Goal: Find specific page/section: Find specific page/section

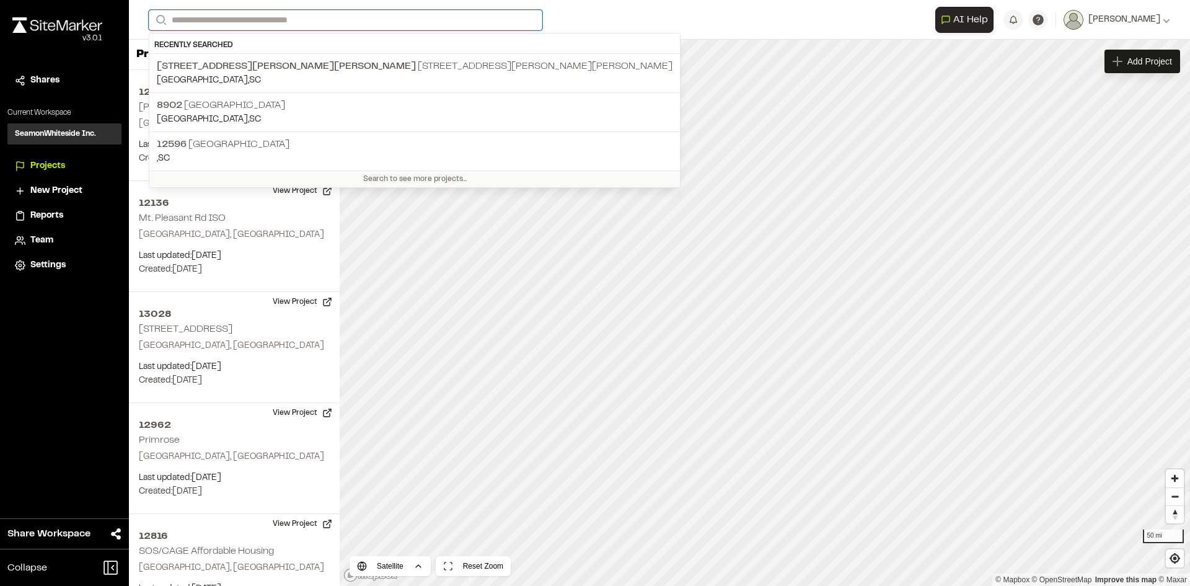
click at [185, 18] on input "Search" at bounding box center [345, 20] width 393 height 20
click at [227, 141] on p "12596 [GEOGRAPHIC_DATA]" at bounding box center [415, 144] width 516 height 15
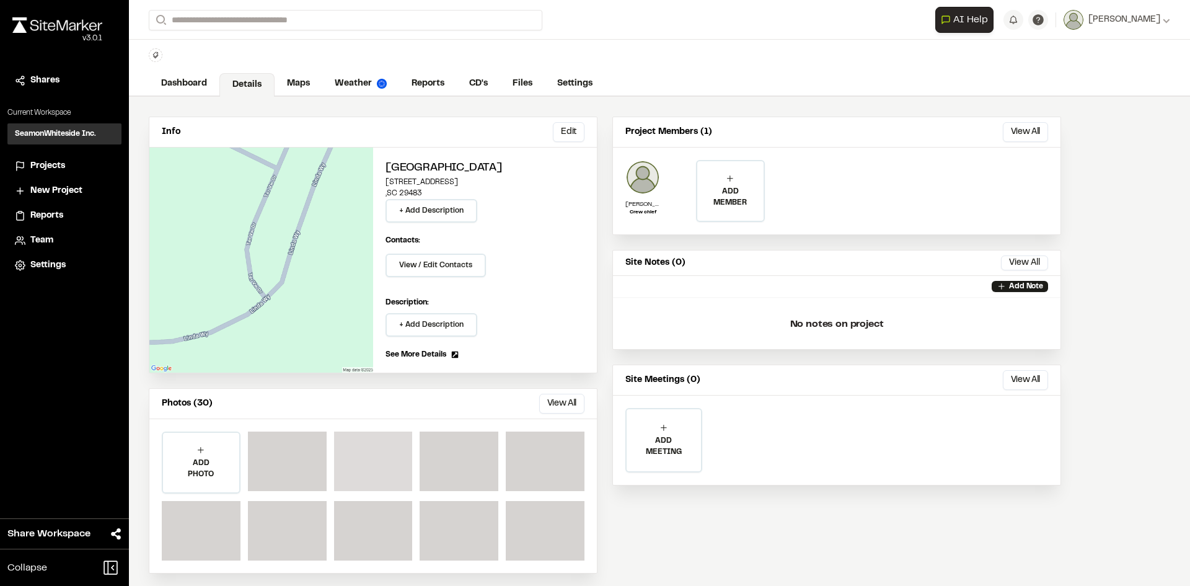
scroll to position [33, 0]
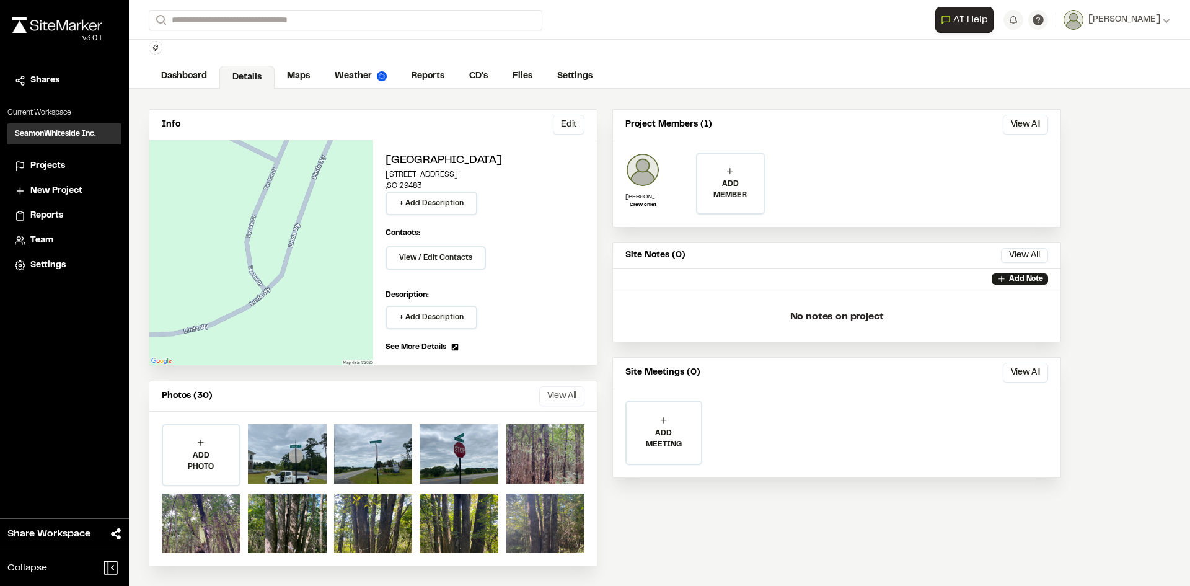
click at [560, 392] on button "View All" at bounding box center [561, 396] width 45 height 20
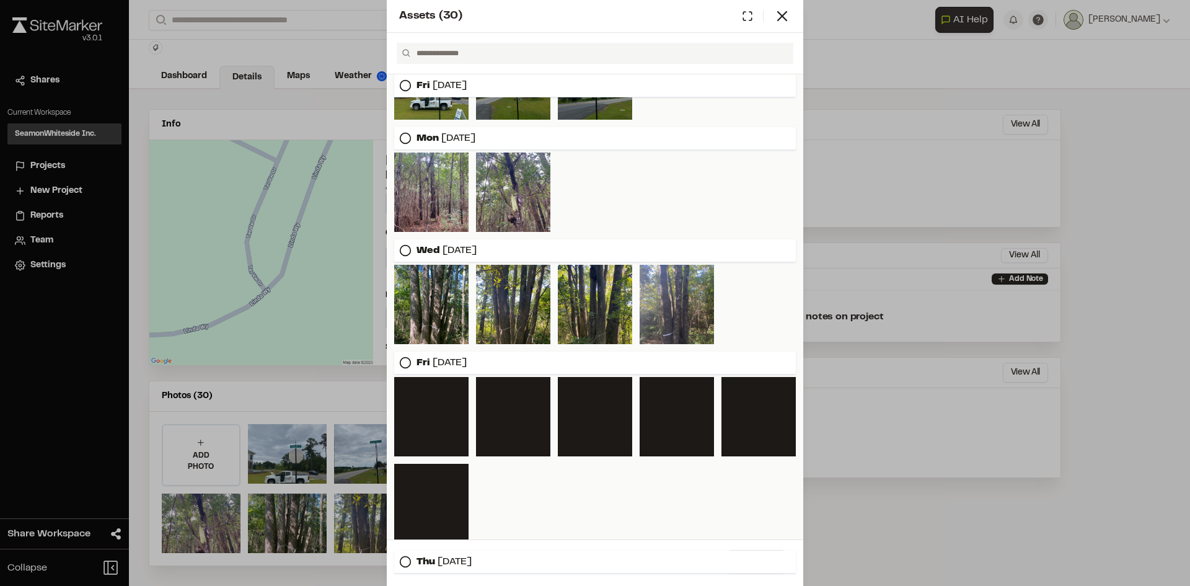
scroll to position [124, 0]
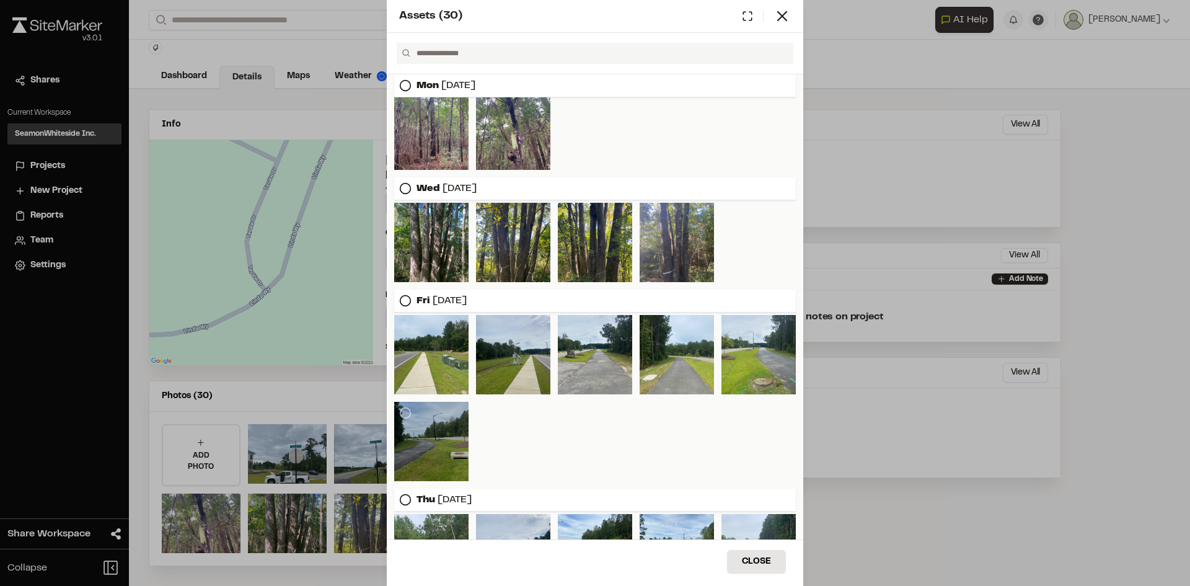
click at [417, 455] on div at bounding box center [431, 441] width 74 height 79
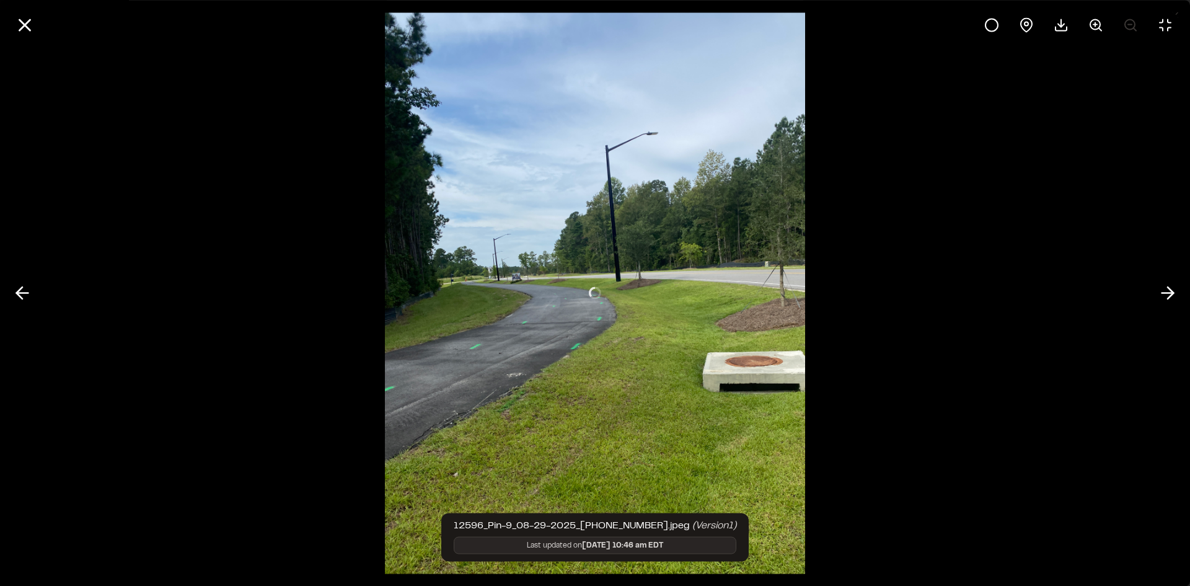
click at [435, 454] on div at bounding box center [595, 293] width 421 height 586
click at [1167, 294] on icon at bounding box center [1167, 293] width 20 height 21
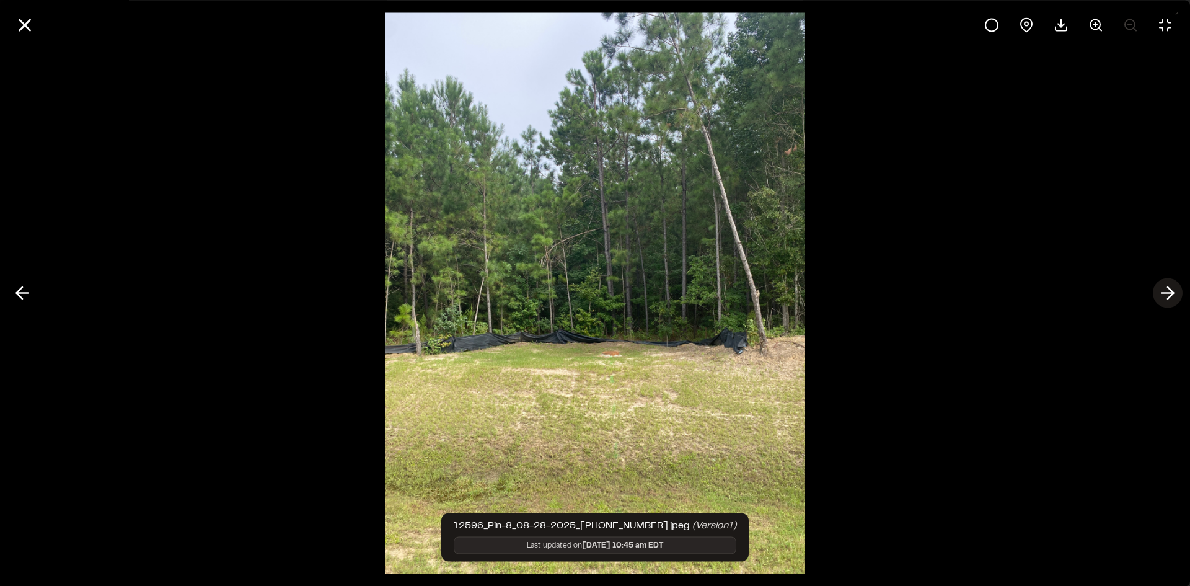
click at [1167, 294] on icon at bounding box center [1167, 293] width 20 height 21
